Goal: Navigation & Orientation: Understand site structure

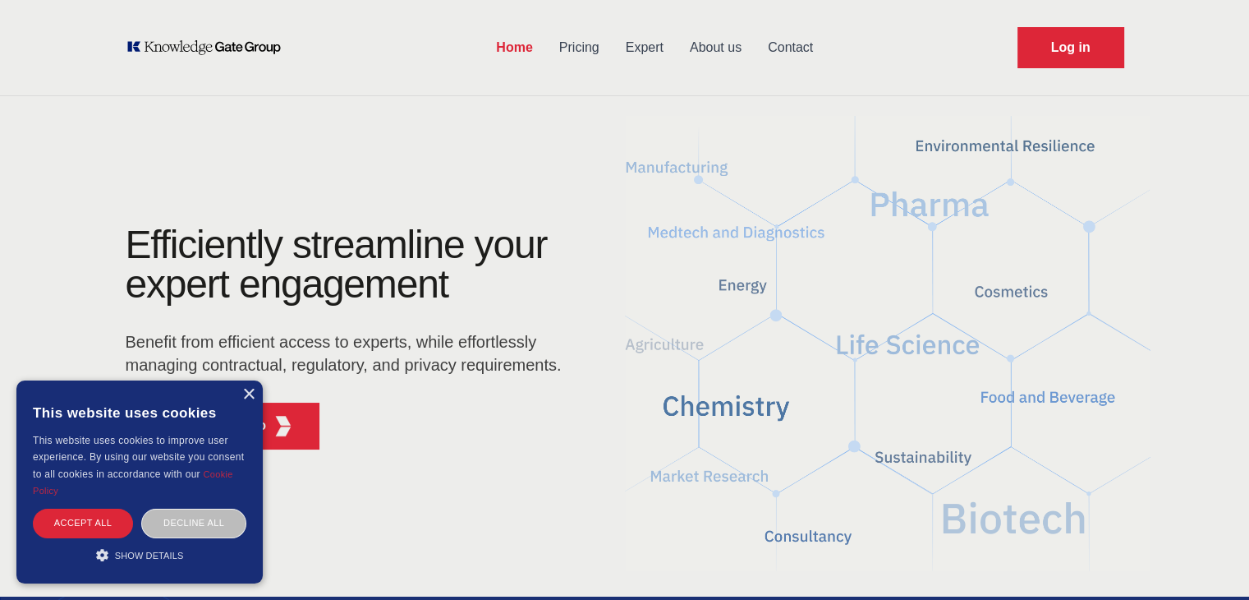
click at [588, 42] on link "Pricing" at bounding box center [579, 47] width 67 height 43
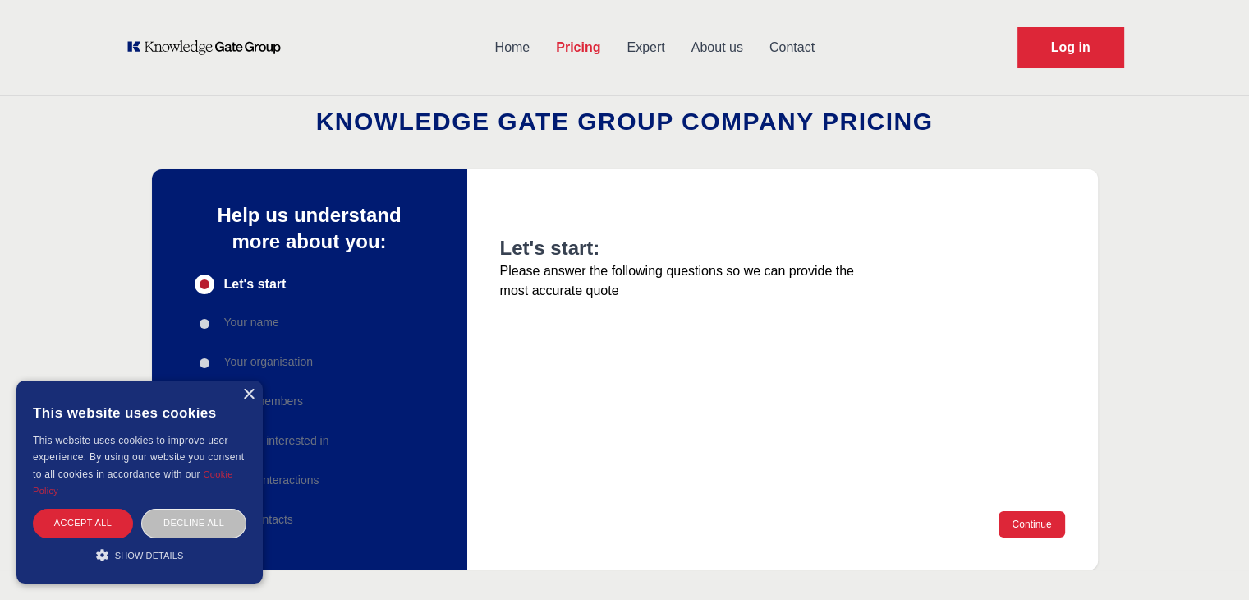
click at [659, 47] on link "Expert" at bounding box center [645, 47] width 64 height 43
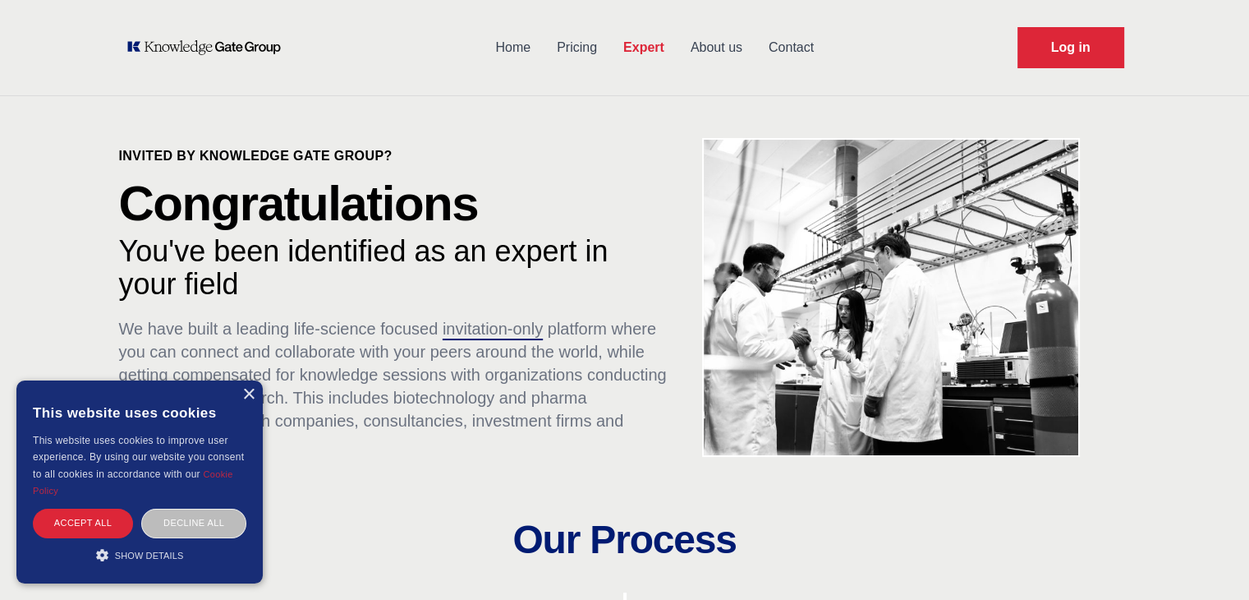
click at [714, 51] on link "About us" at bounding box center [717, 47] width 78 height 43
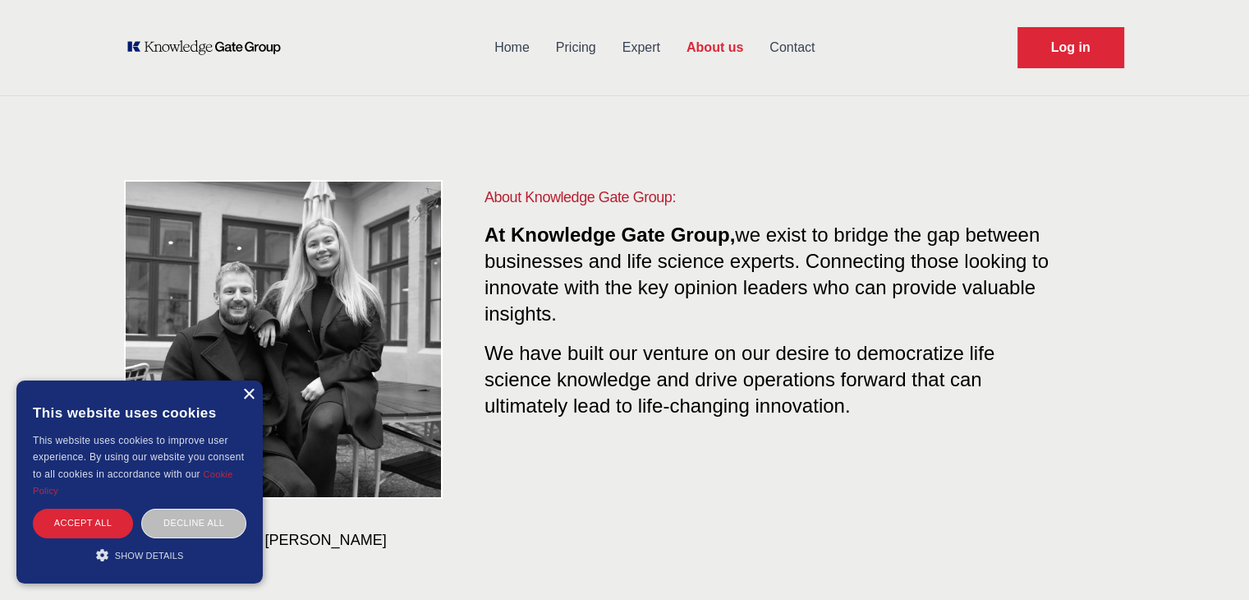
click at [244, 395] on div "×" at bounding box center [248, 394] width 12 height 12
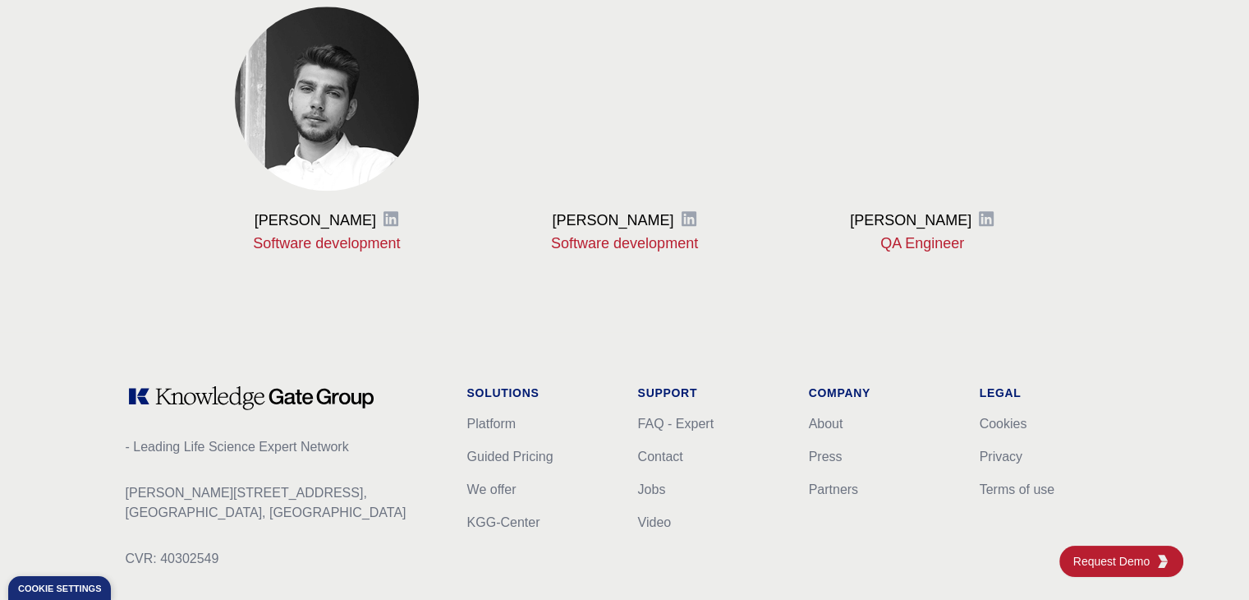
scroll to position [2025, 0]
